Goal: Task Accomplishment & Management: Complete application form

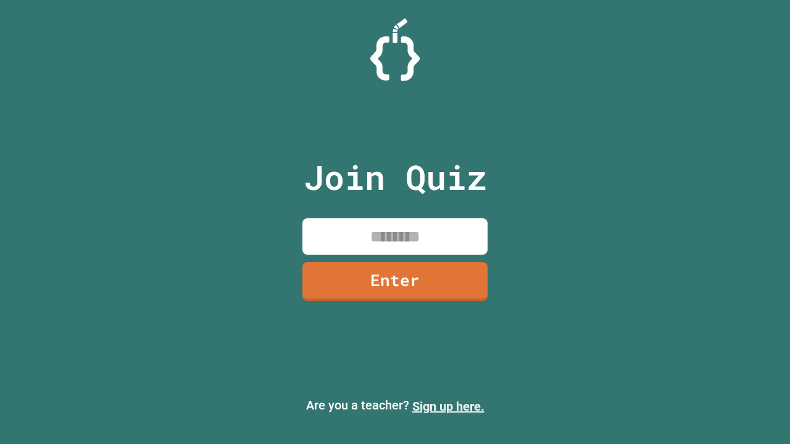
click at [448, 407] on link "Sign up here." at bounding box center [448, 406] width 72 height 15
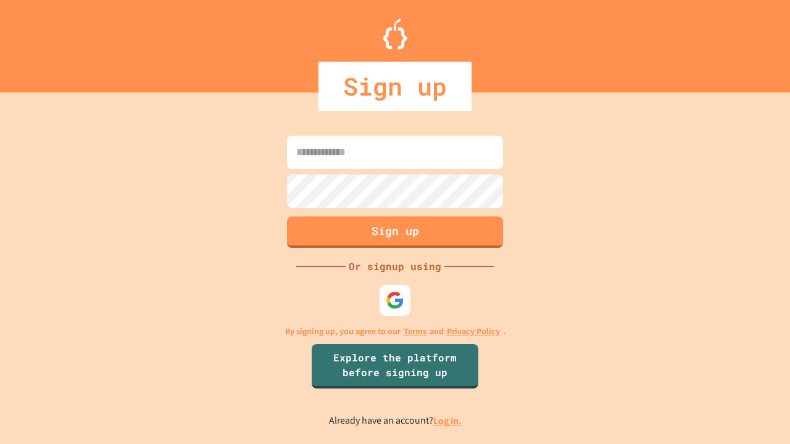
click at [448, 421] on link "Log in." at bounding box center [447, 421] width 28 height 13
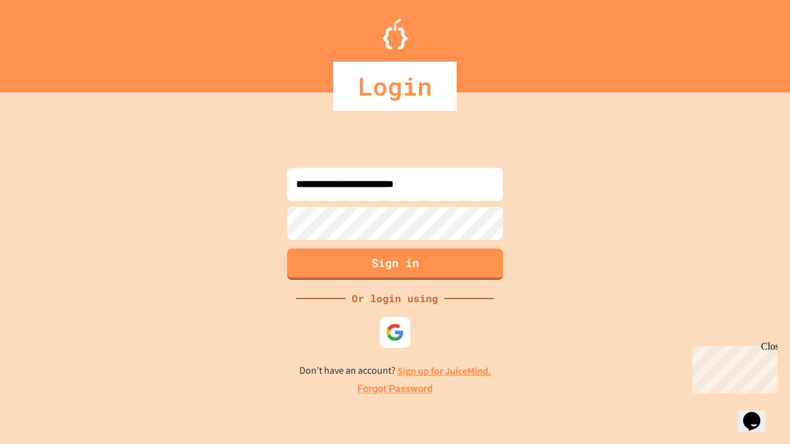
type input "**********"
